Goal: Task Accomplishment & Management: Manage account settings

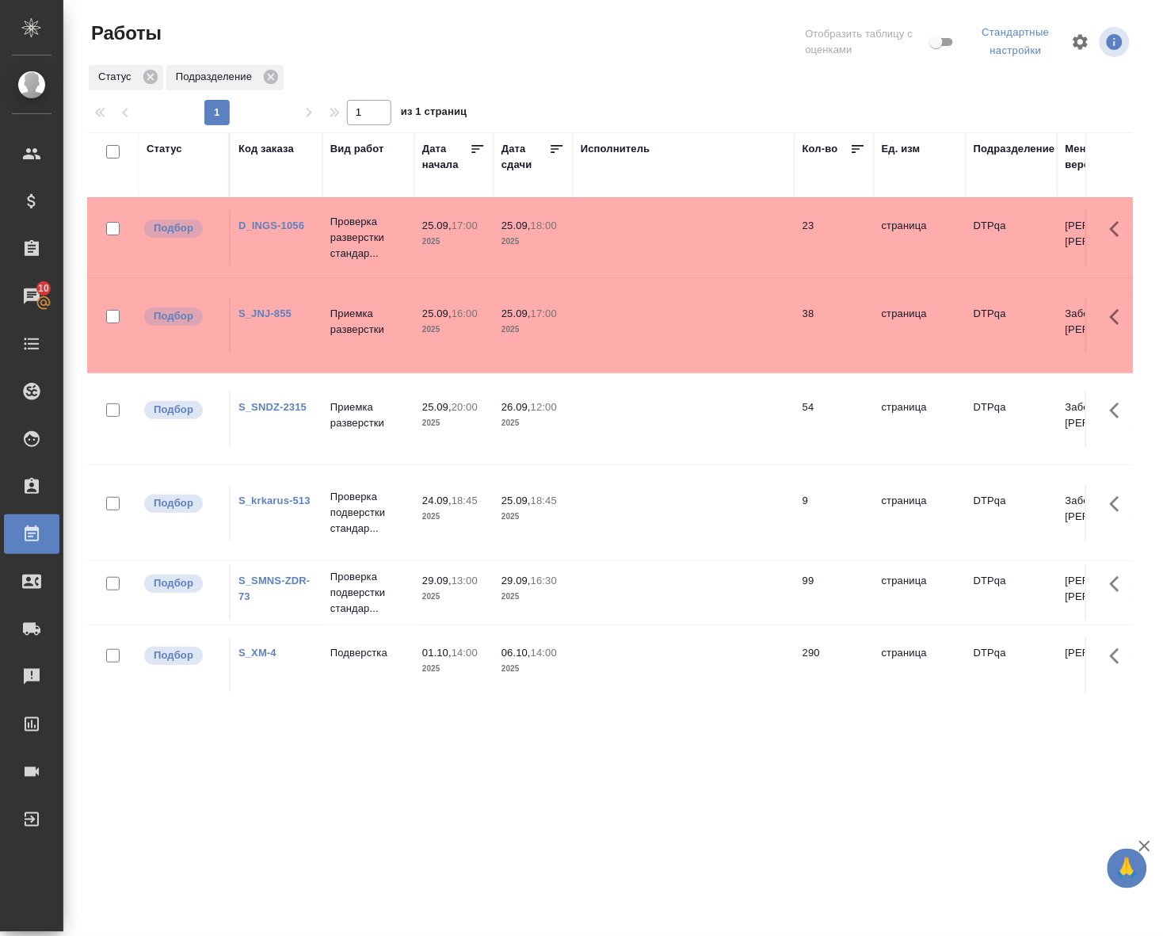
scroll to position [2, 0]
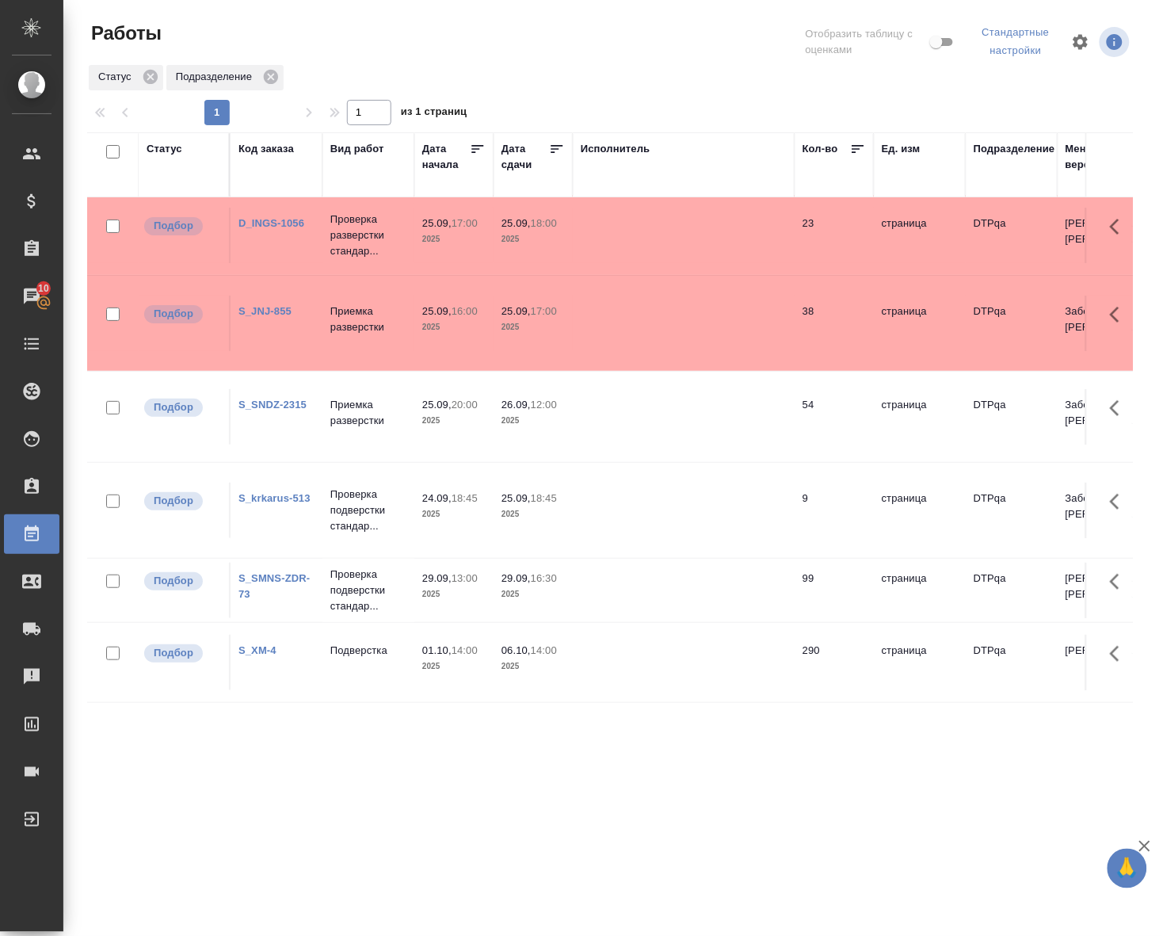
click at [464, 793] on div ".cls-1 fill:#fff; AWATERA [PERSON_NAME] Спецификации Заказы 10 Чаты Todo Проект…" at bounding box center [581, 468] width 1163 height 936
click at [410, 796] on div ".cls-1 fill:#fff; AWATERA [PERSON_NAME] Спецификации Заказы 10 Чаты Todo Проект…" at bounding box center [581, 468] width 1163 height 936
click at [171, 148] on div "Статус" at bounding box center [165, 149] width 36 height 16
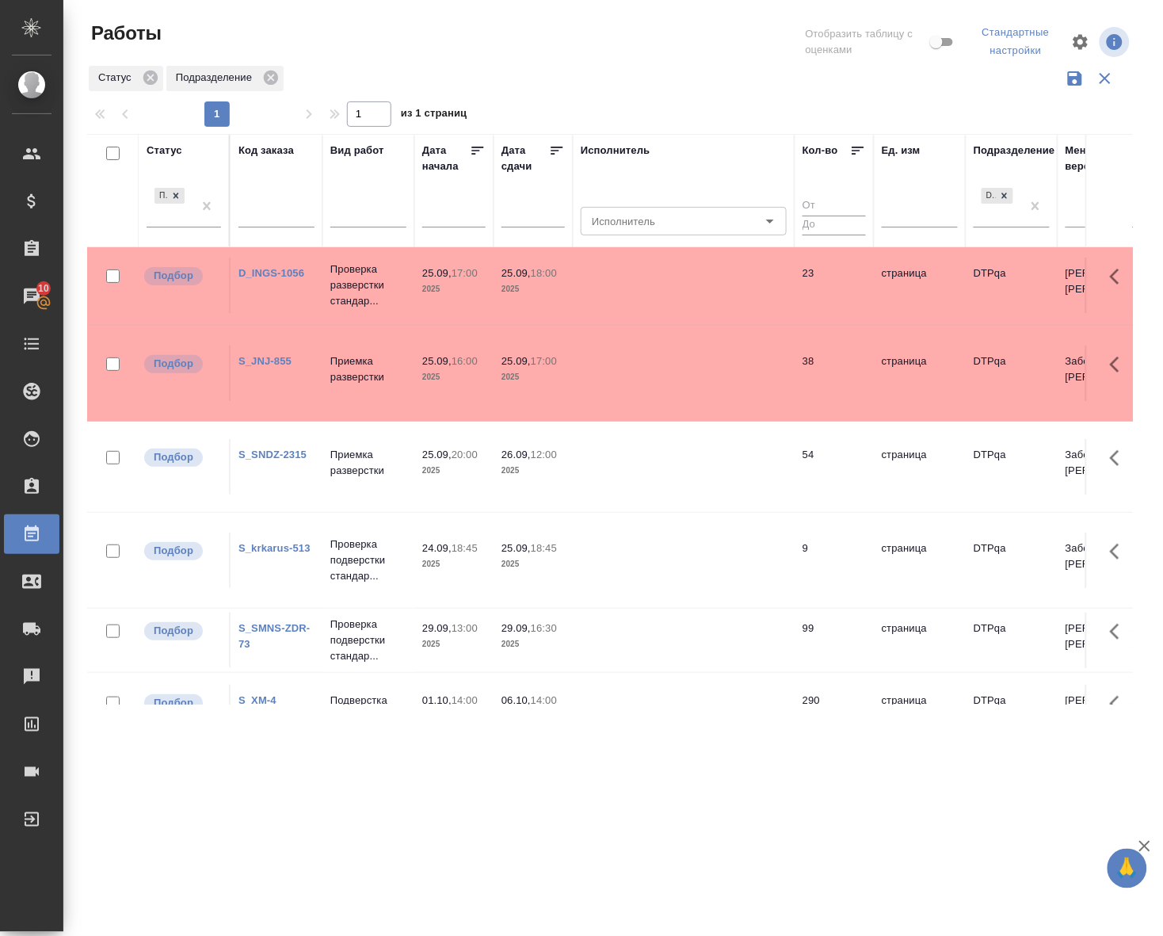
scroll to position [52, 0]
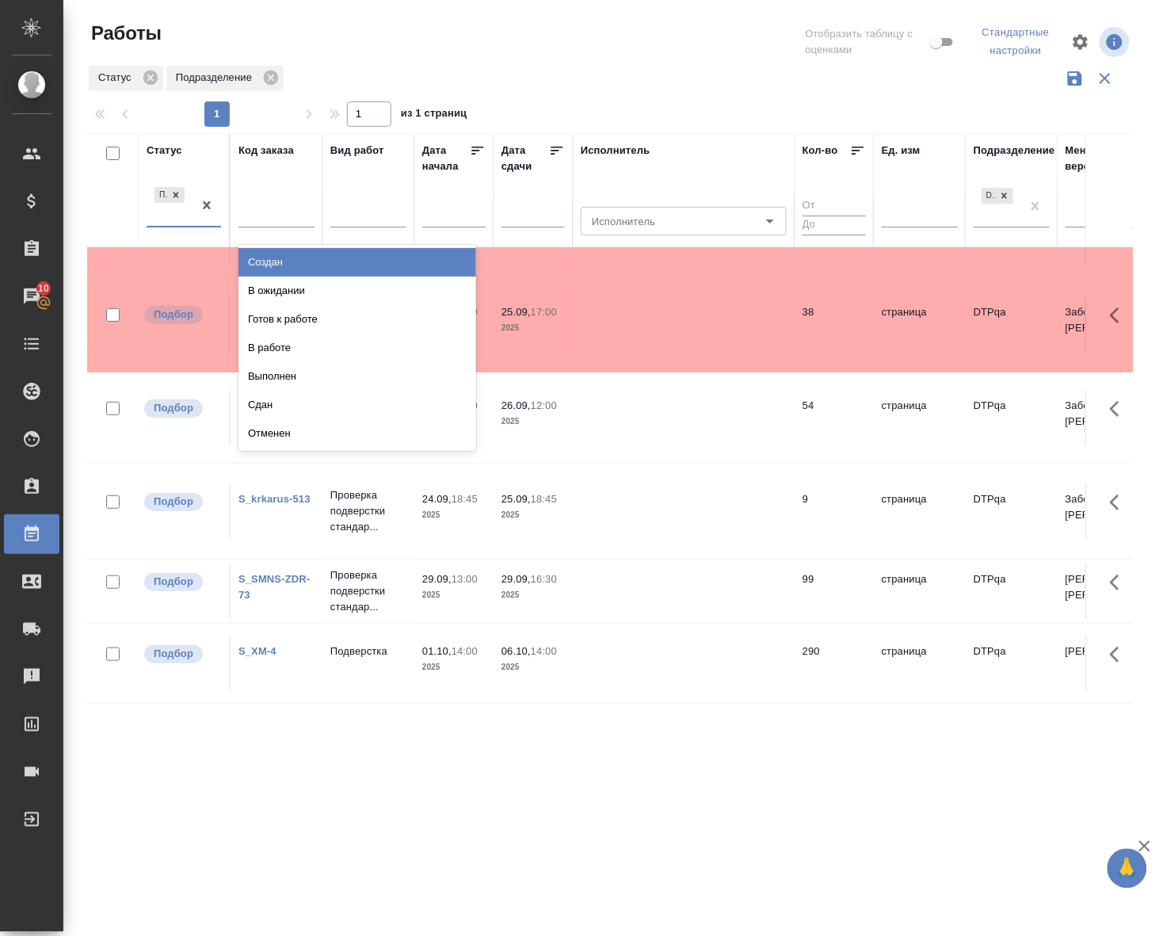
click at [198, 223] on div at bounding box center [207, 205] width 29 height 43
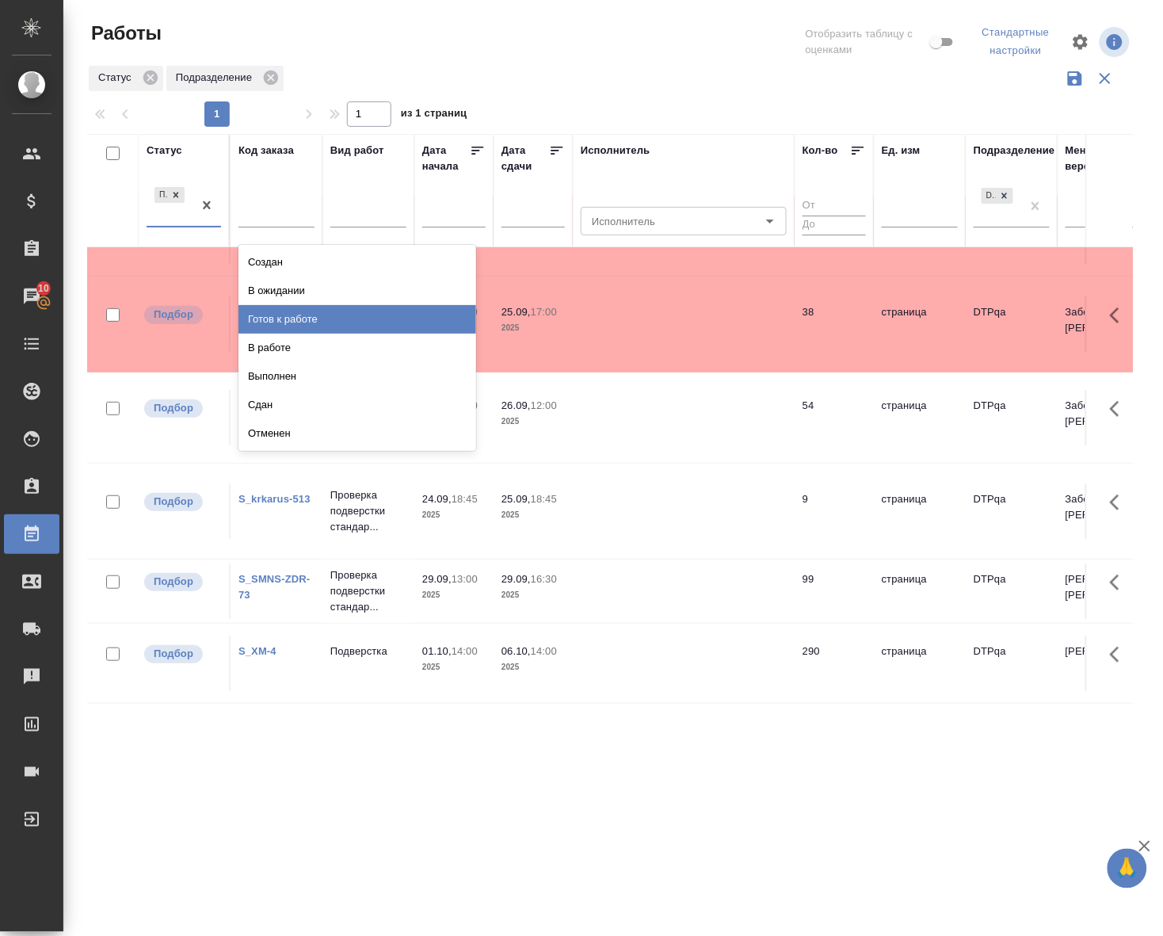
click at [274, 319] on div "Готов к работе" at bounding box center [358, 319] width 238 height 29
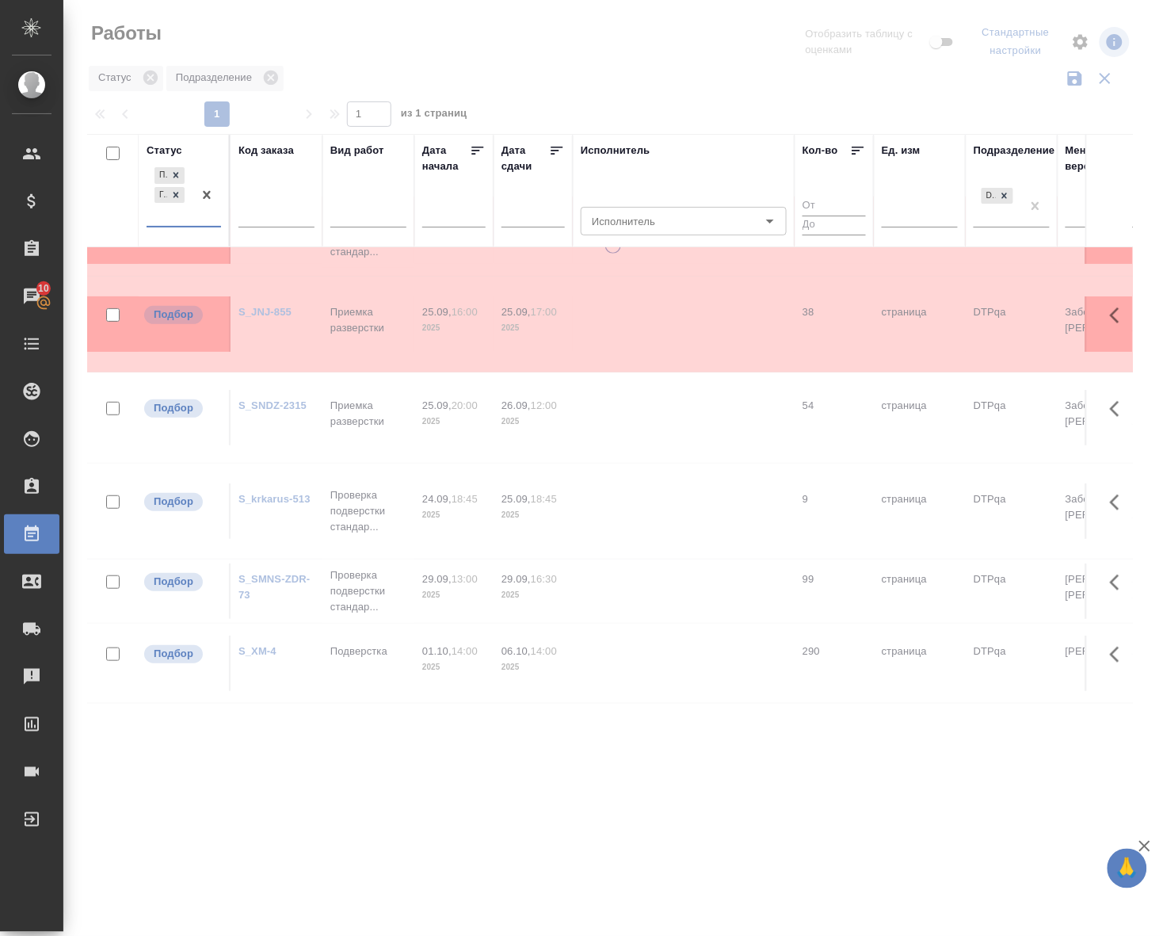
click at [198, 227] on div "option Готов к работе, selected. 0 results available. Select is focused ,type t…" at bounding box center [184, 201] width 74 height 74
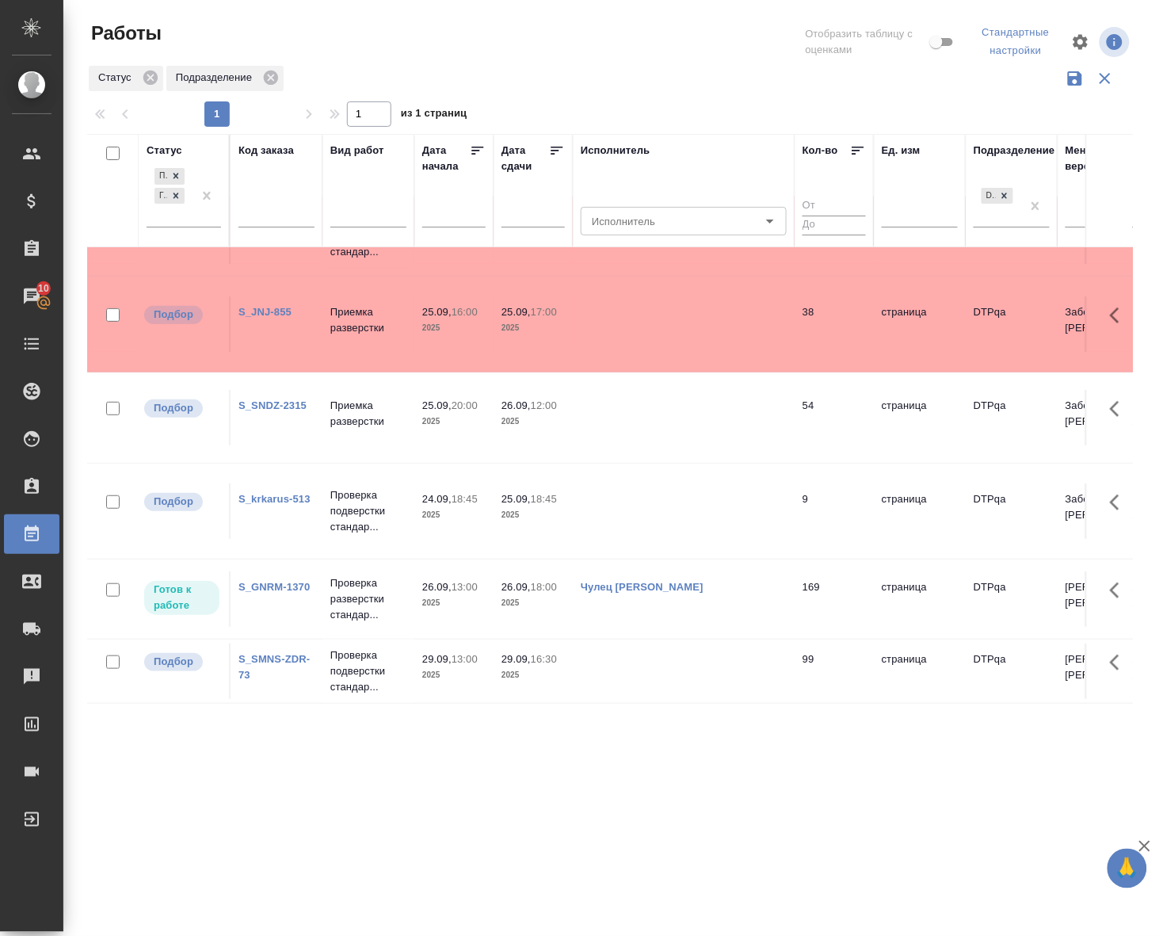
click at [198, 227] on div "Подбор Готов к работе" at bounding box center [184, 202] width 74 height 74
click at [193, 220] on div "Подбор Готов к работе" at bounding box center [170, 195] width 46 height 62
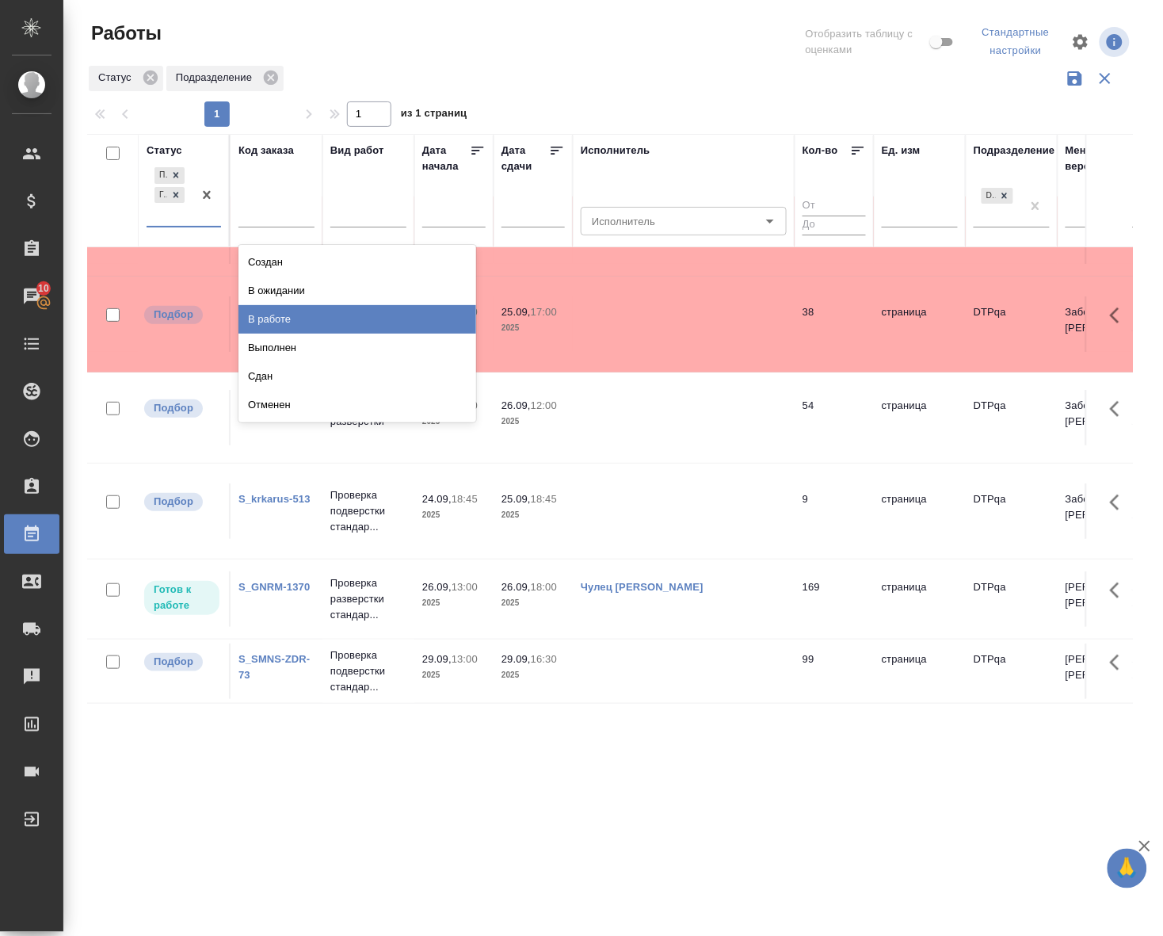
click at [258, 314] on div "В работе" at bounding box center [358, 319] width 238 height 29
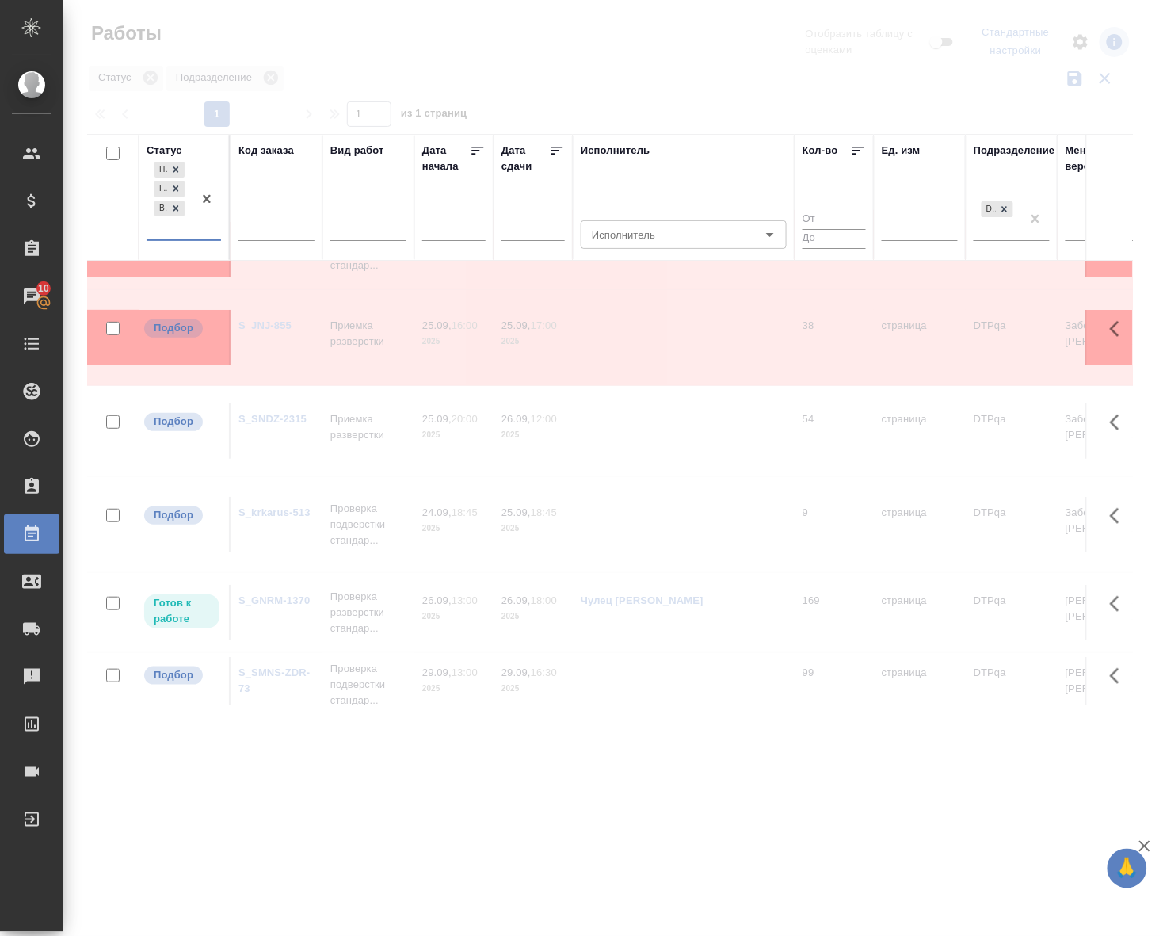
scroll to position [64, 0]
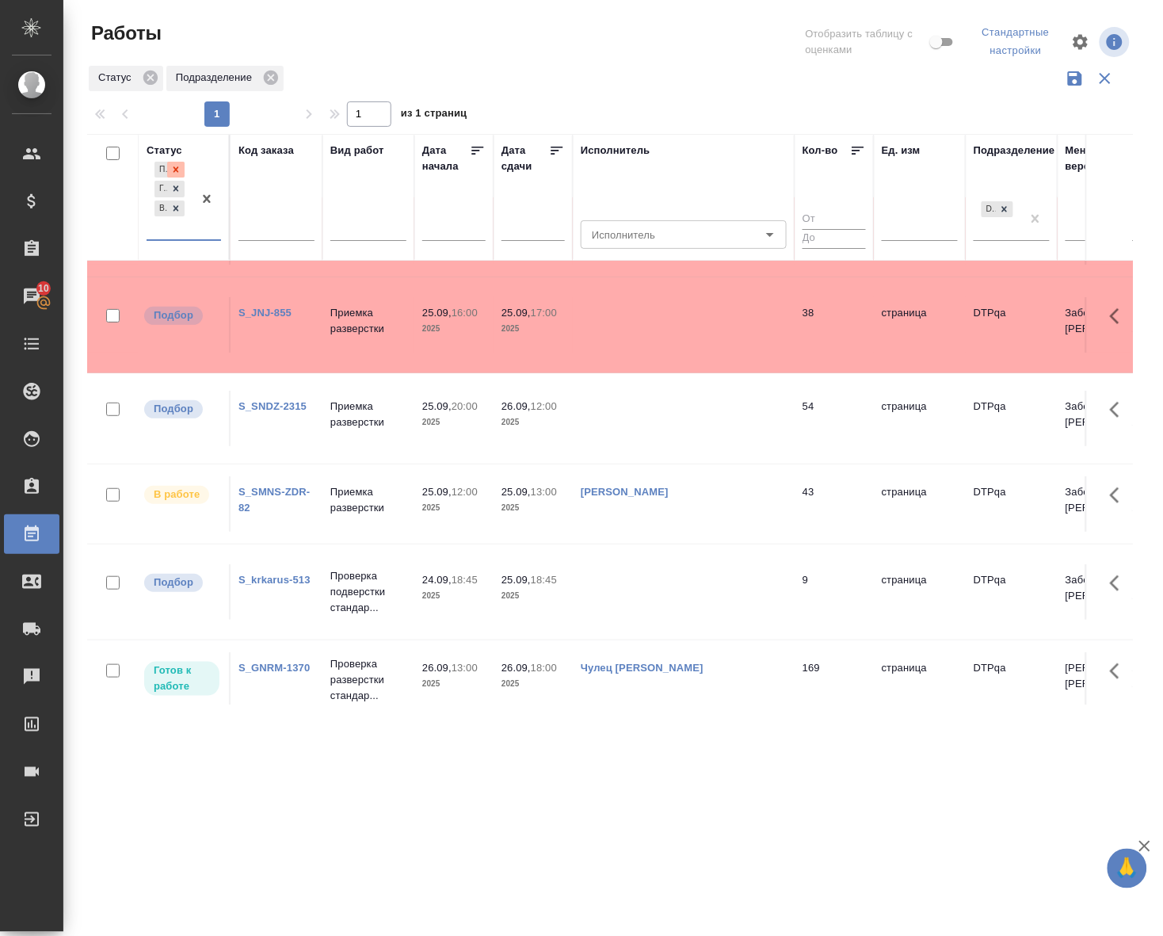
click at [178, 169] on icon at bounding box center [175, 169] width 11 height 11
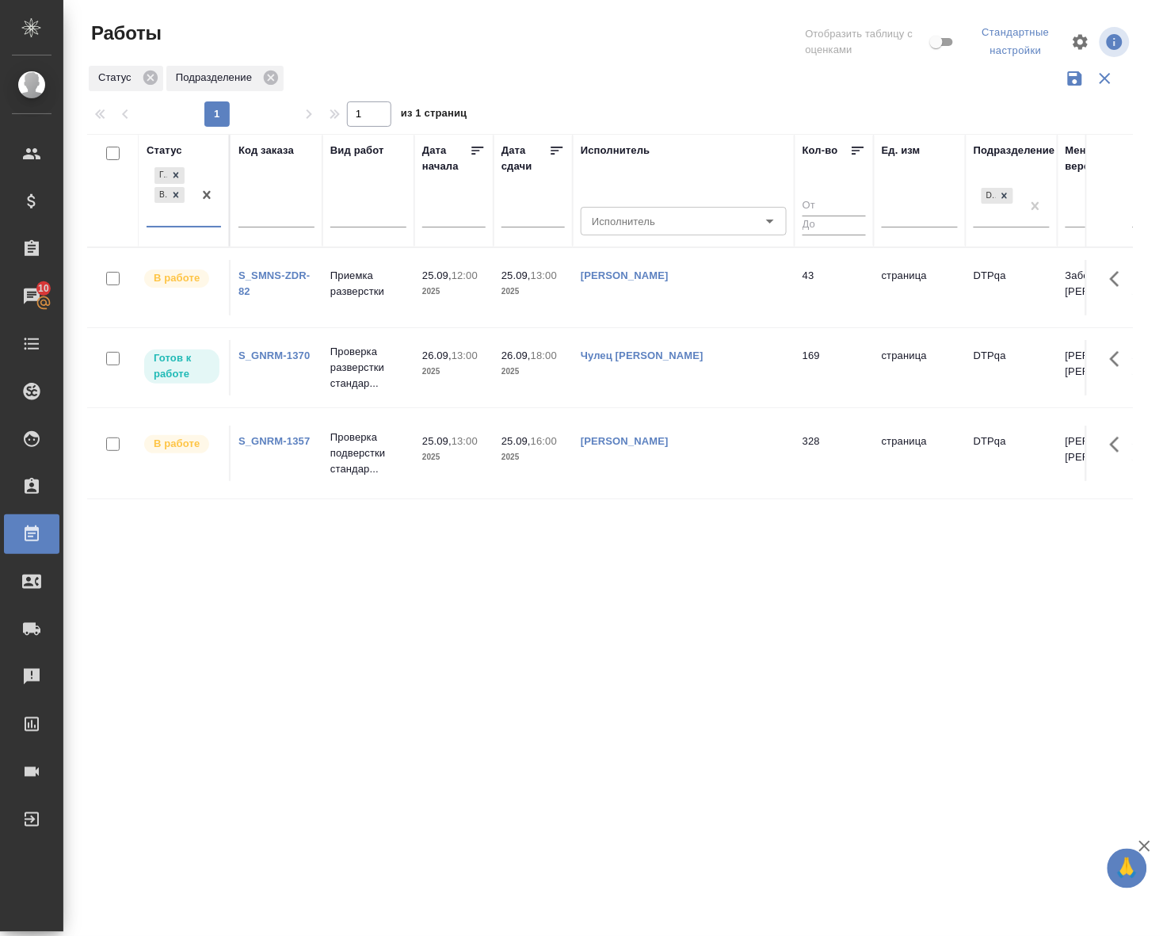
scroll to position [0, 0]
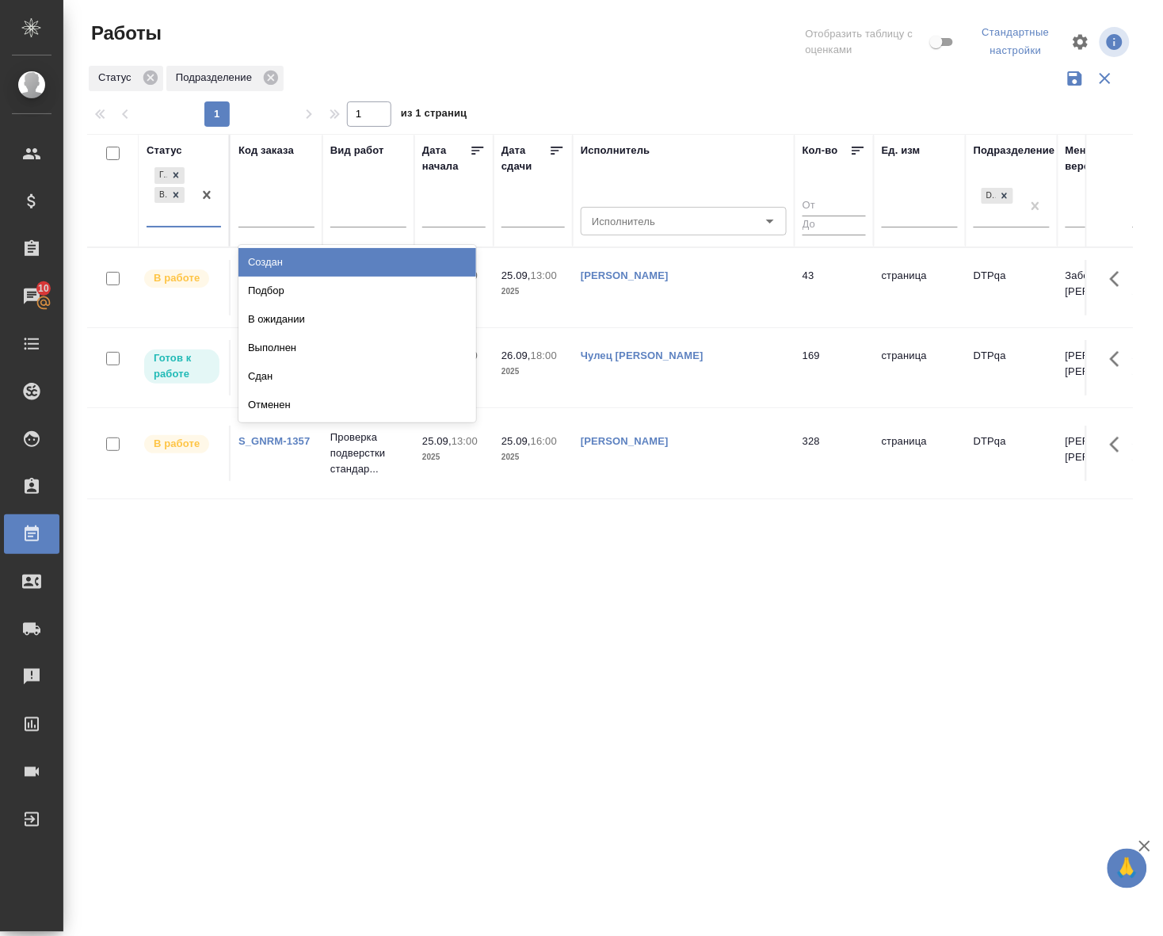
click at [181, 226] on div "Готов к работе В работе" at bounding box center [170, 195] width 46 height 62
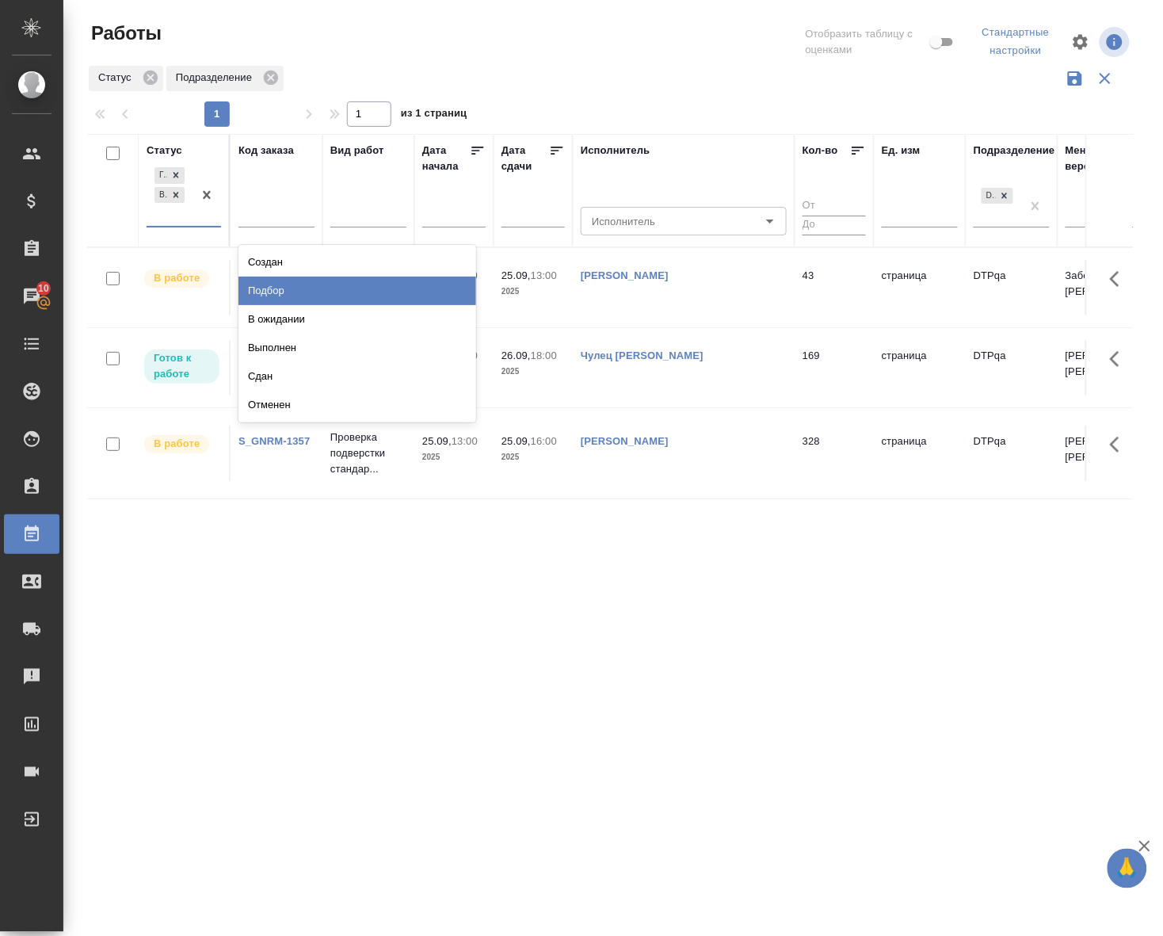
click at [279, 291] on div "Подбор" at bounding box center [358, 291] width 238 height 29
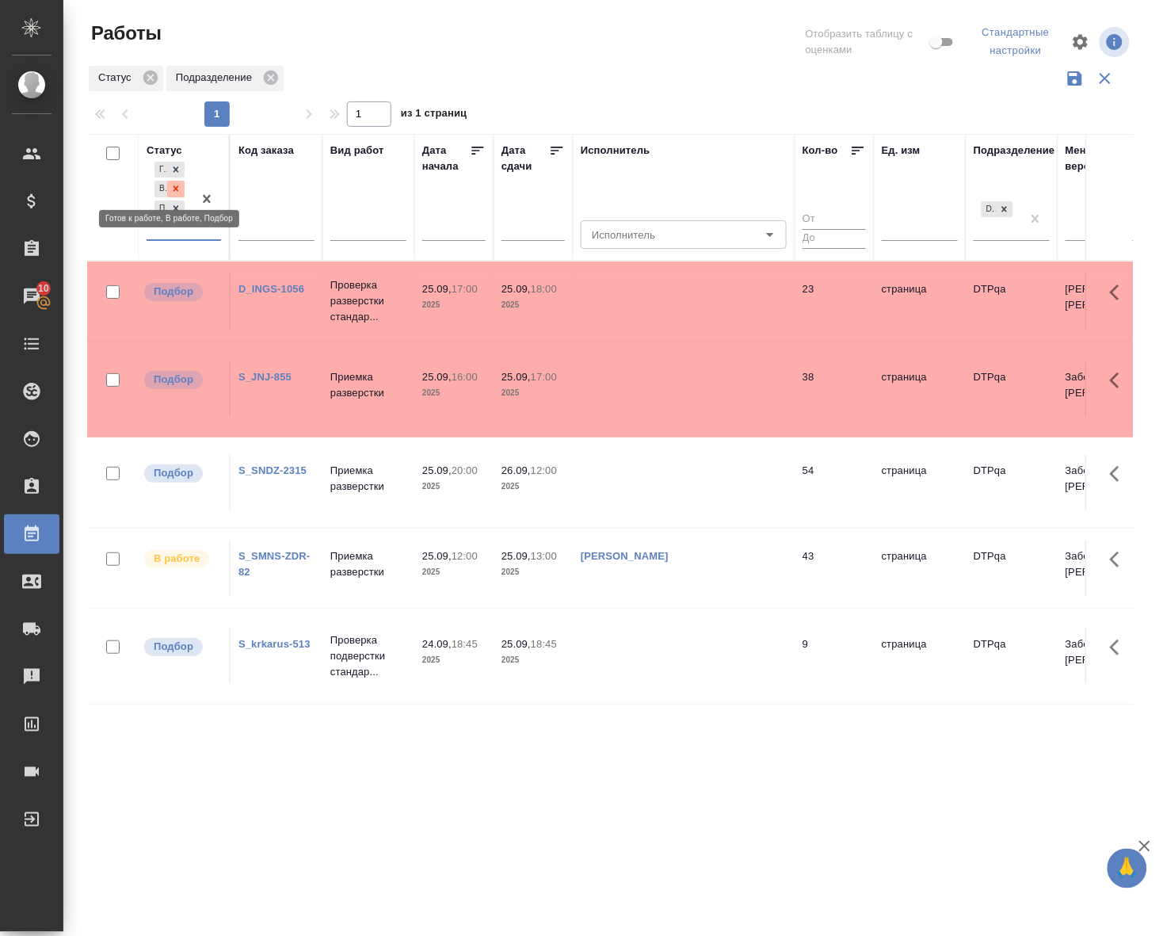
click at [180, 188] on icon at bounding box center [175, 188] width 11 height 11
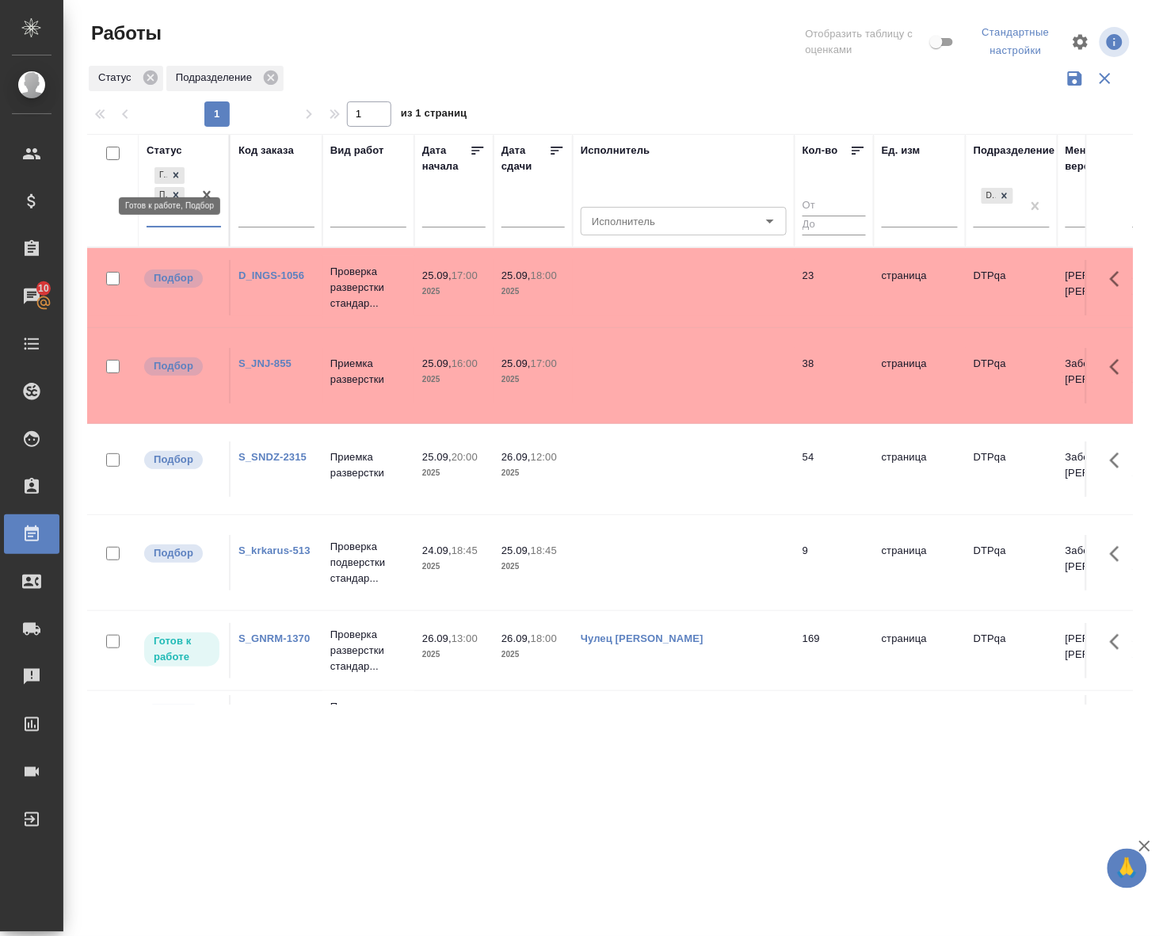
click at [177, 175] on icon at bounding box center [177, 176] width 6 height 6
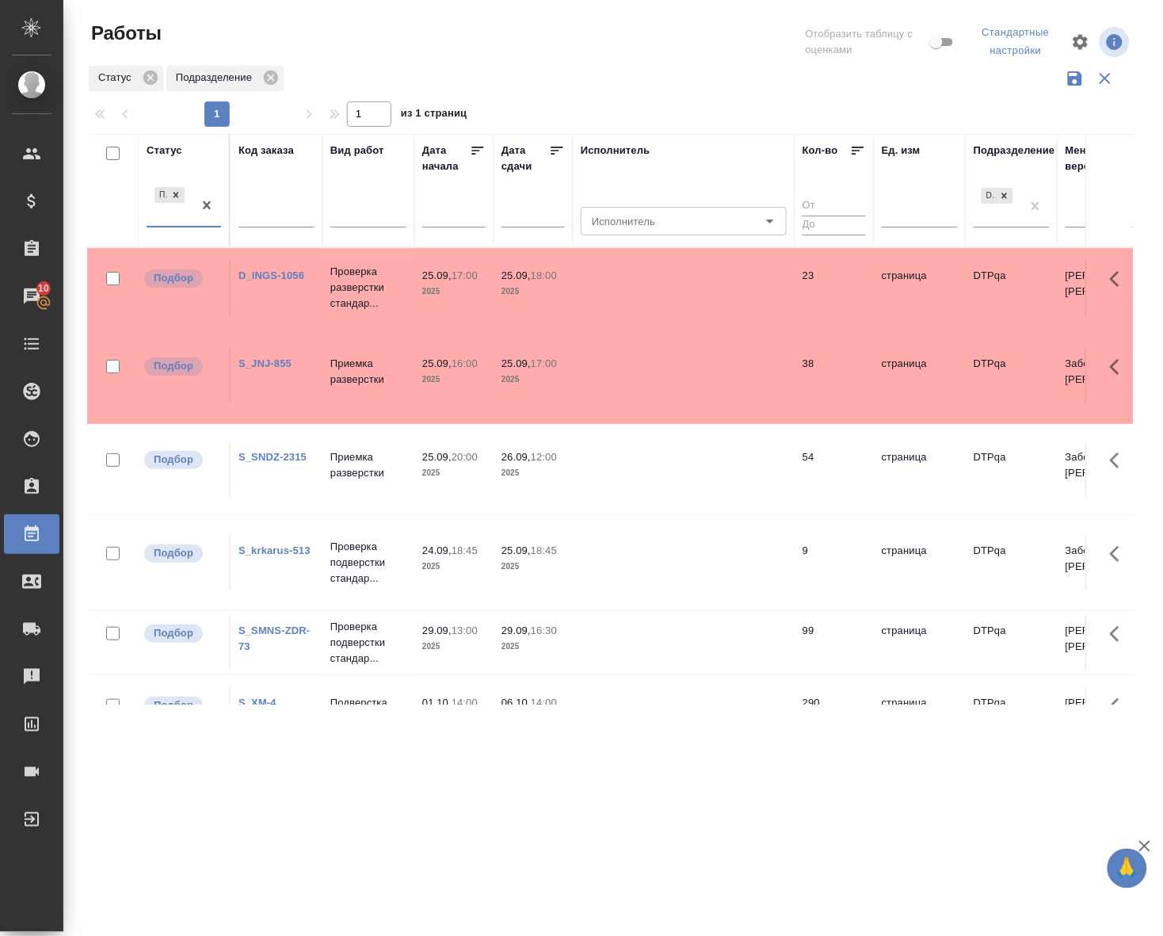
click at [159, 151] on div "Статус" at bounding box center [165, 151] width 36 height 16
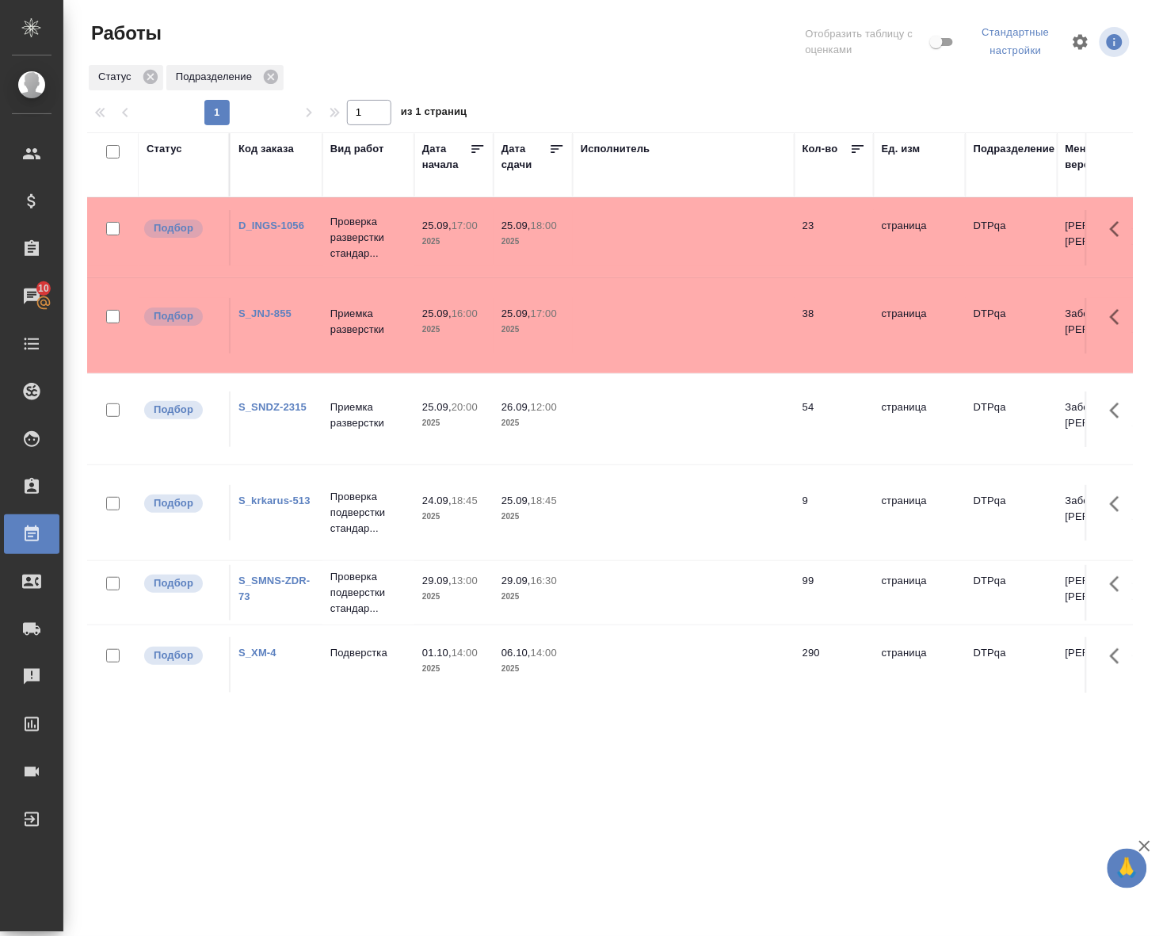
scroll to position [2, 0]
